Goal: Task Accomplishment & Management: Complete application form

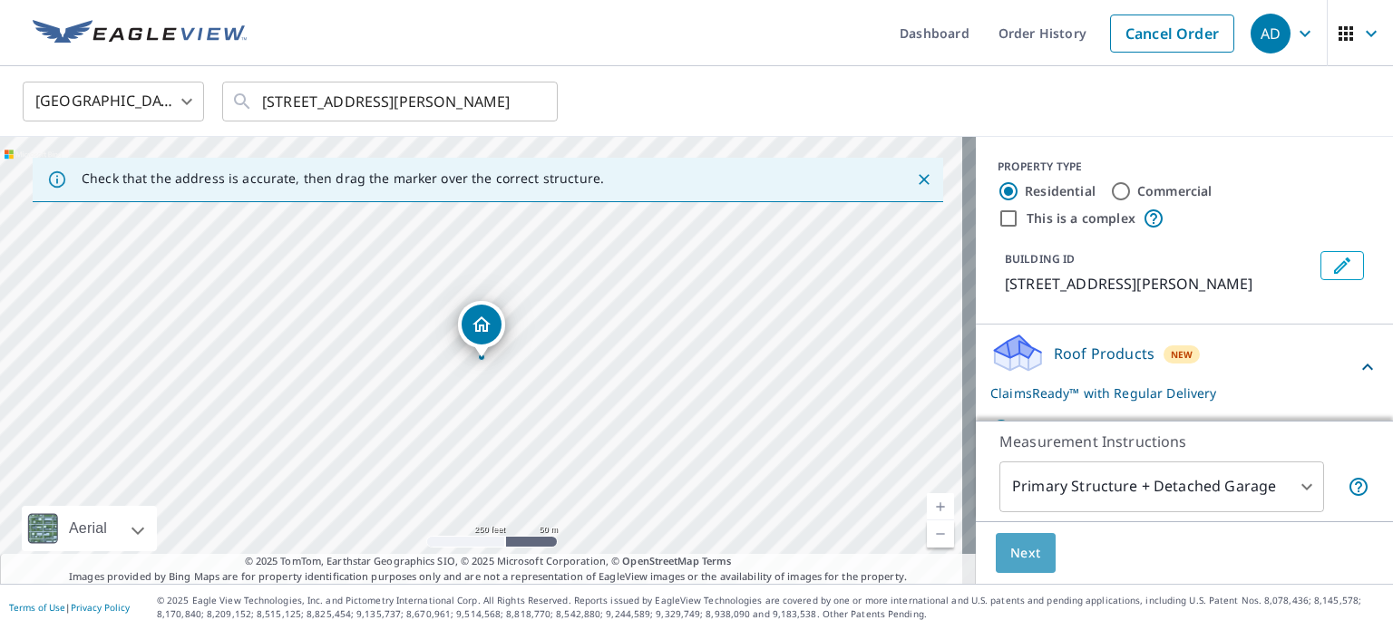
click at [1020, 558] on span "Next" at bounding box center [1026, 553] width 31 height 23
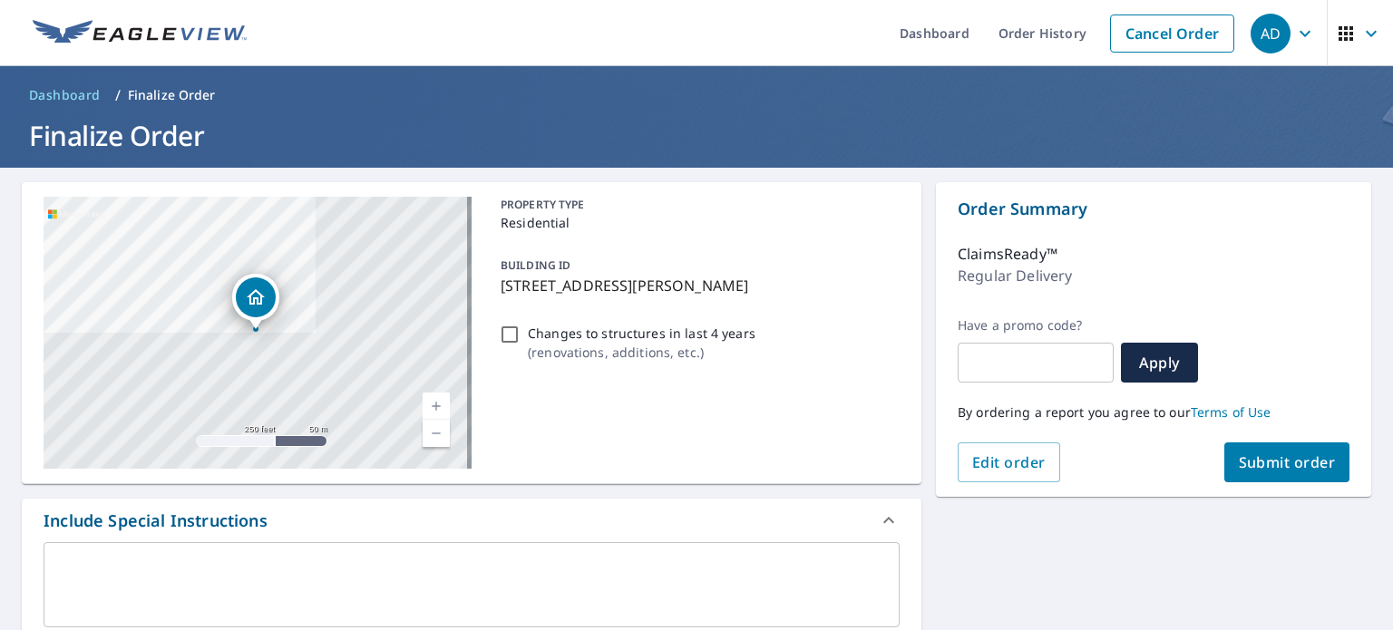
scroll to position [454, 0]
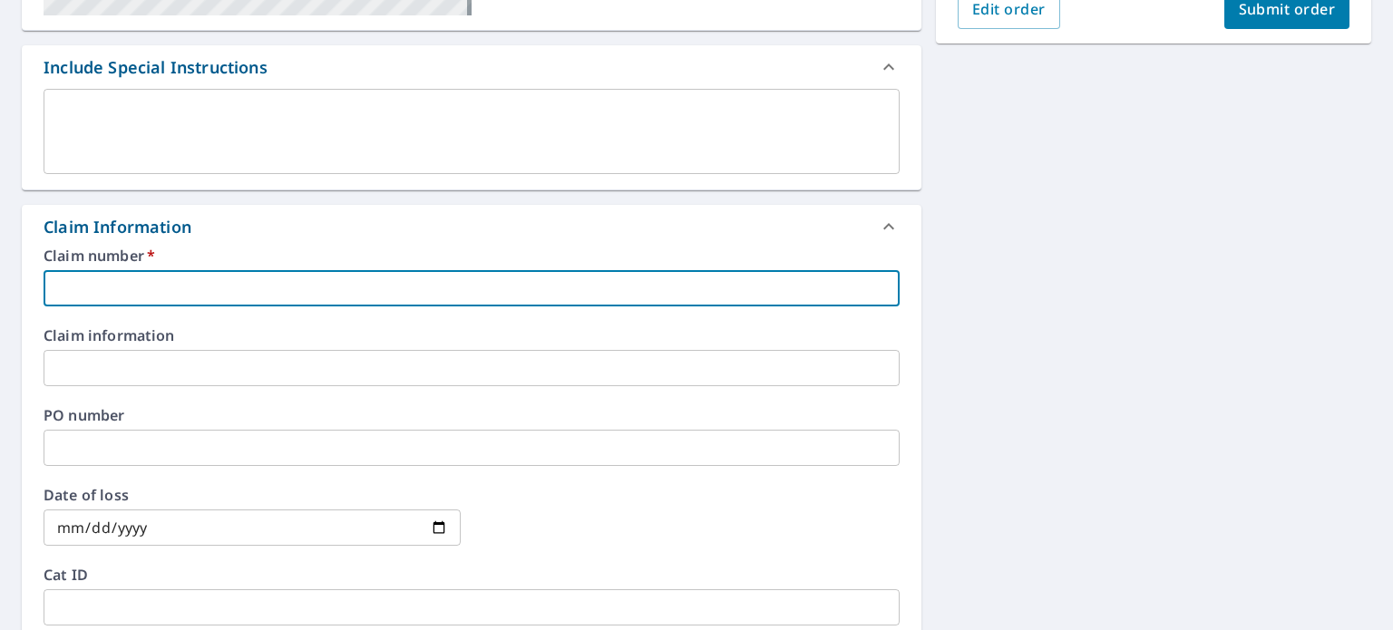
click at [233, 296] on input "text" at bounding box center [472, 288] width 856 height 36
paste input "25-09631403"
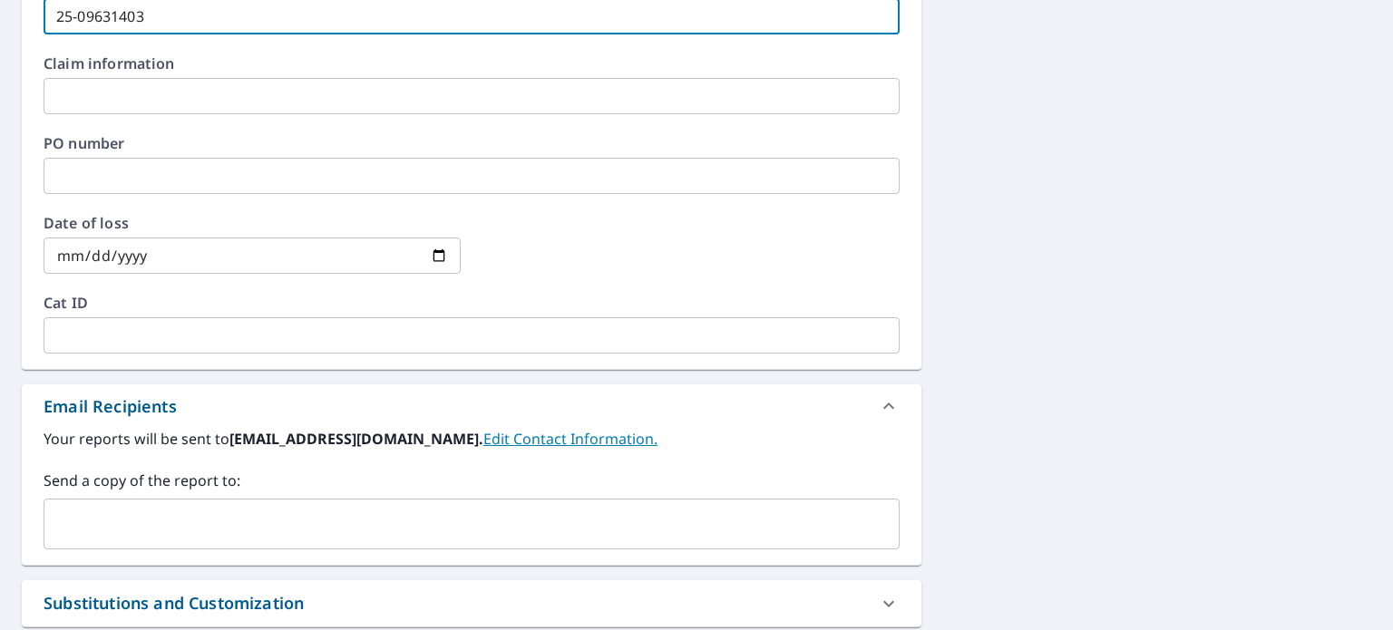
scroll to position [907, 0]
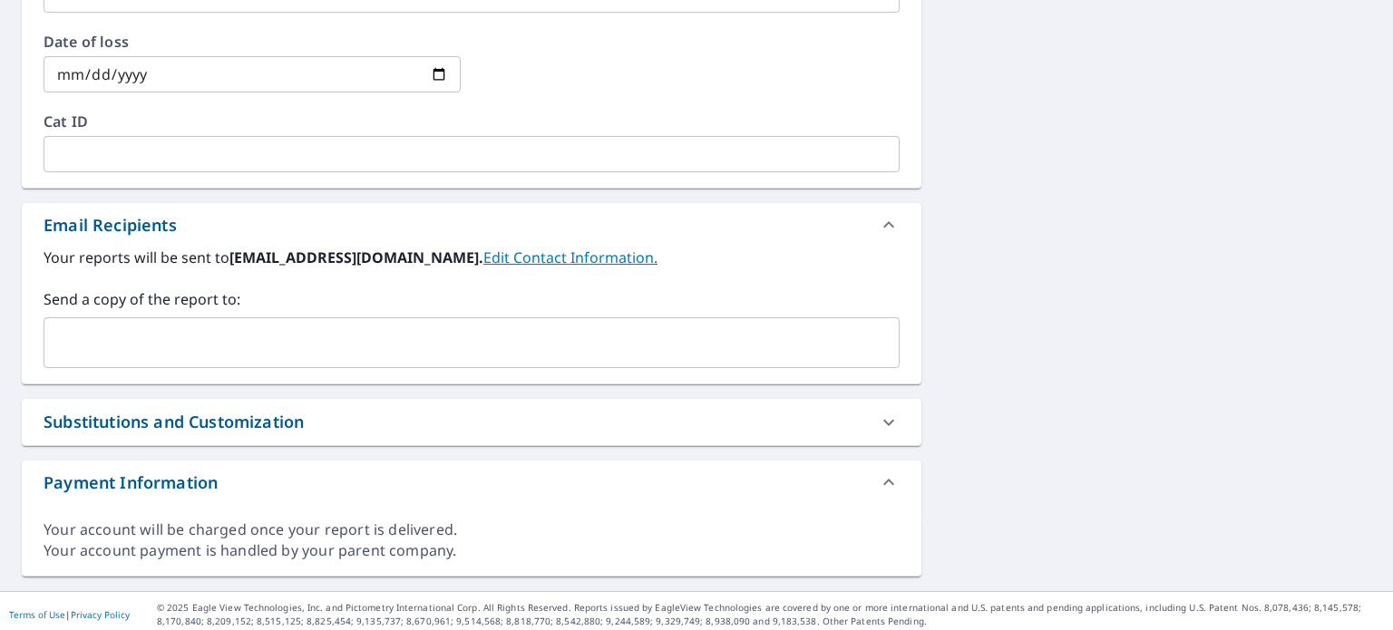
type input "25-09631403"
click at [143, 338] on input "text" at bounding box center [458, 343] width 813 height 34
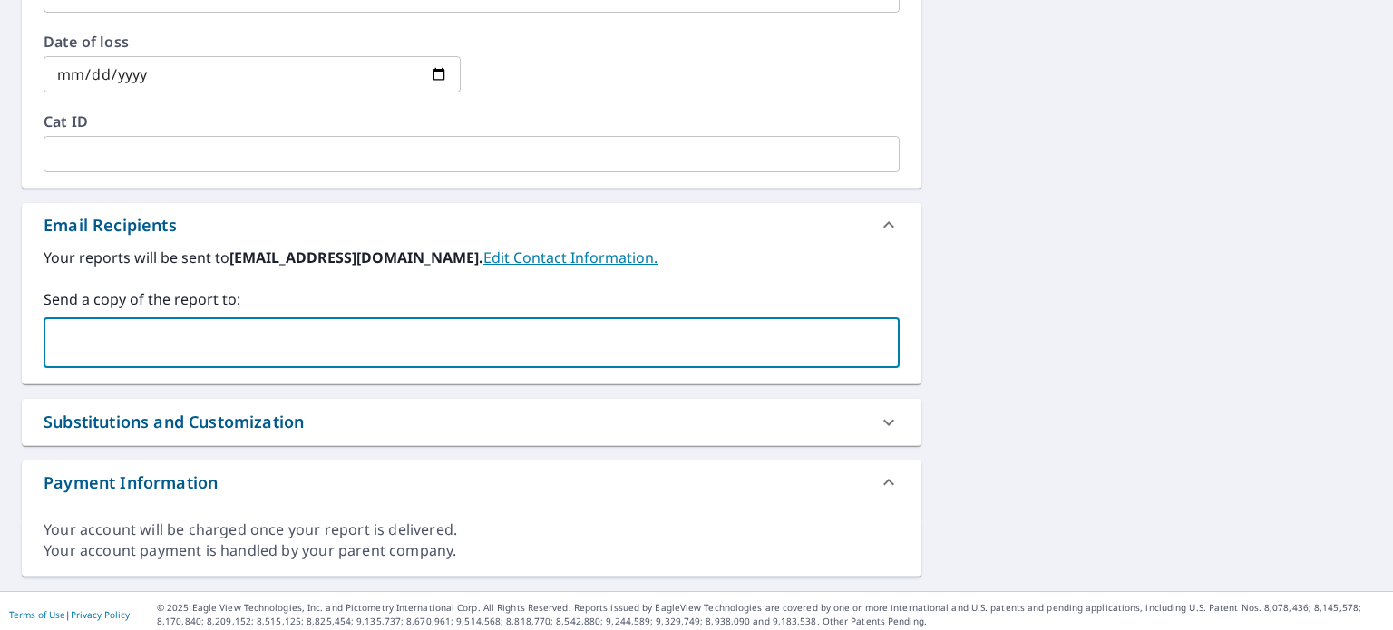
paste input "[EMAIL_ADDRESS][DOMAIN_NAME]"
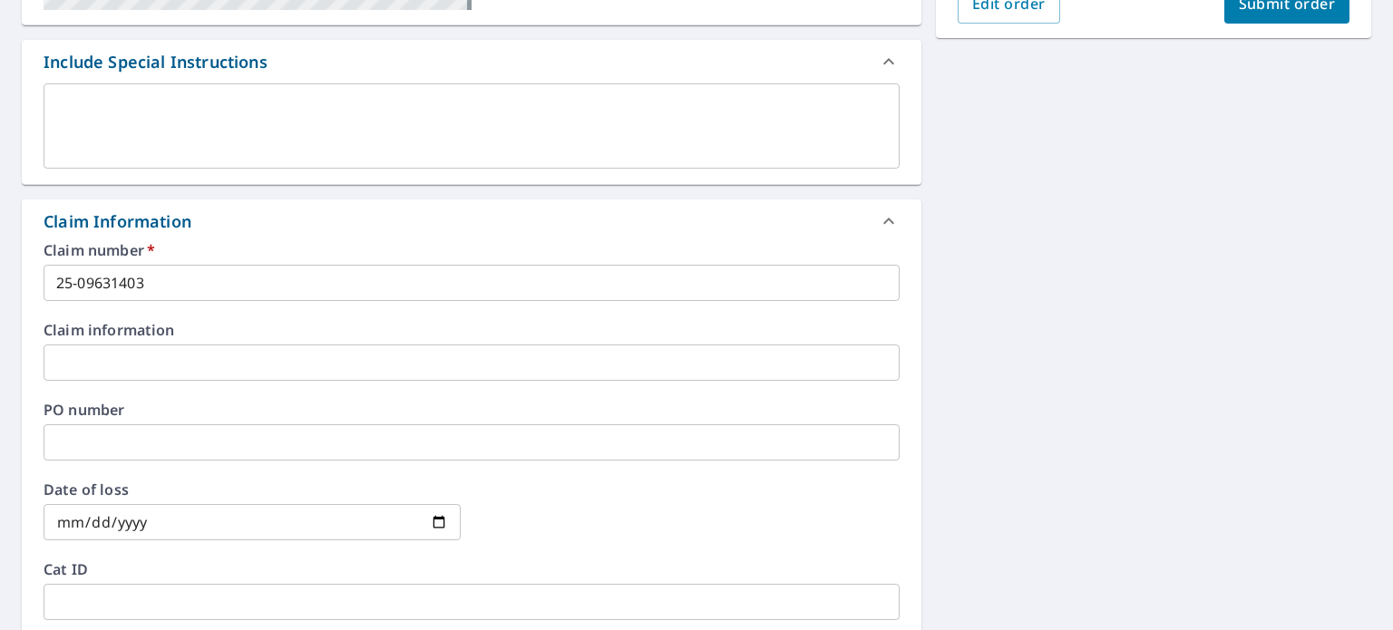
scroll to position [0, 0]
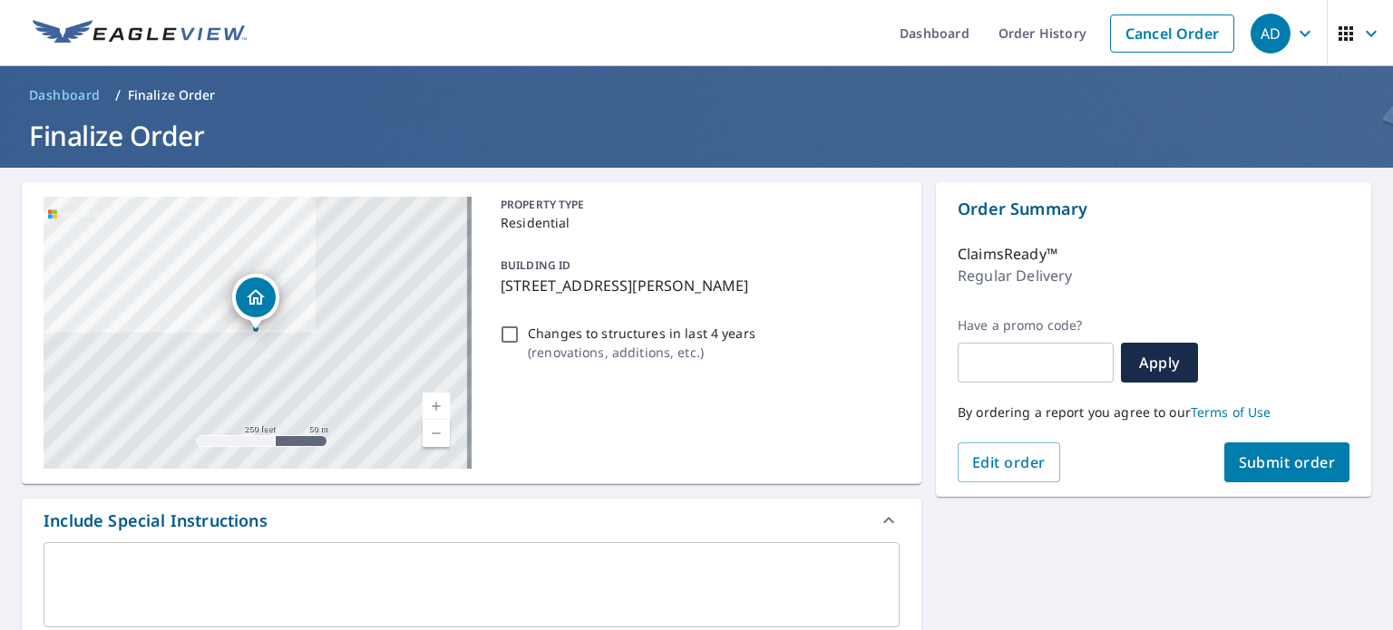
type input "[EMAIL_ADDRESS][DOMAIN_NAME]"
click at [1236, 474] on button "Submit order" at bounding box center [1288, 463] width 126 height 40
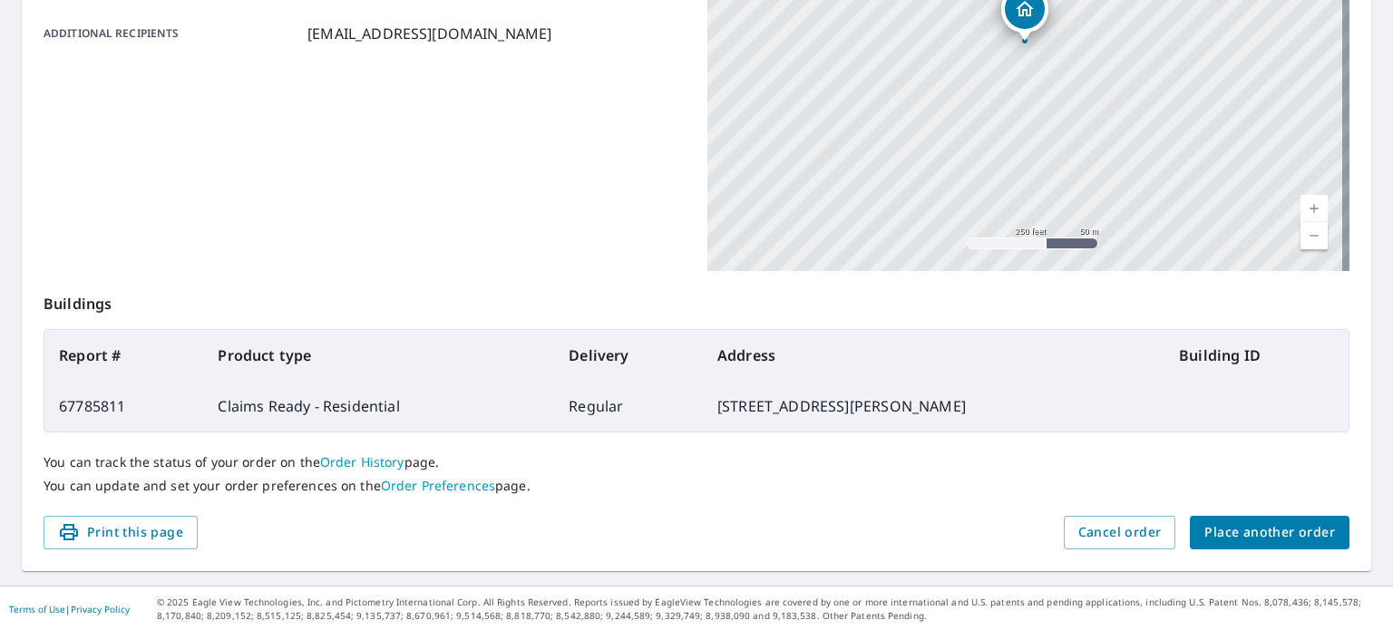
scroll to position [435, 0]
click at [1266, 532] on span "Place another order" at bounding box center [1270, 533] width 131 height 23
